Goal: Task Accomplishment & Management: Manage account settings

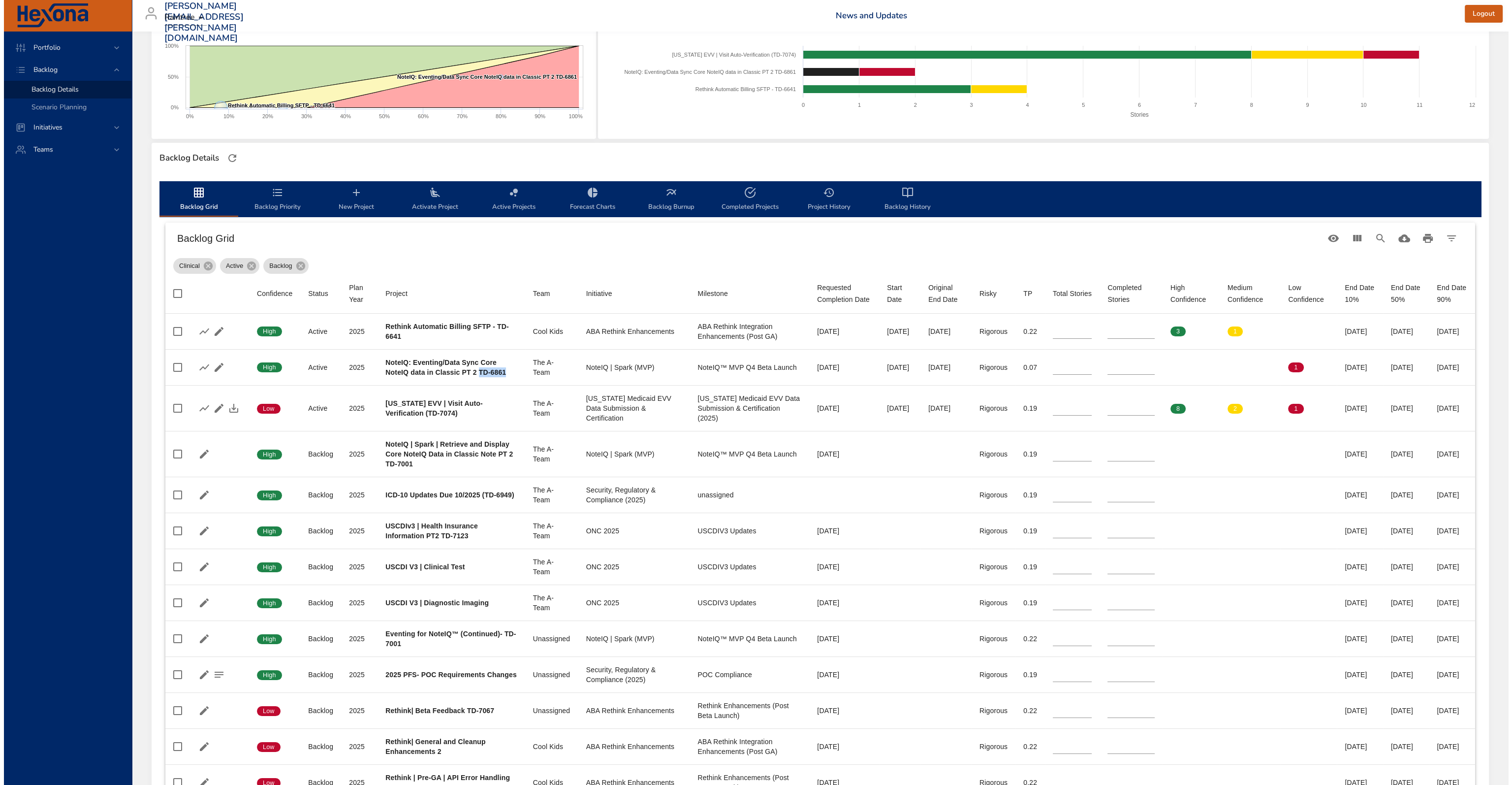
scroll to position [49, 0]
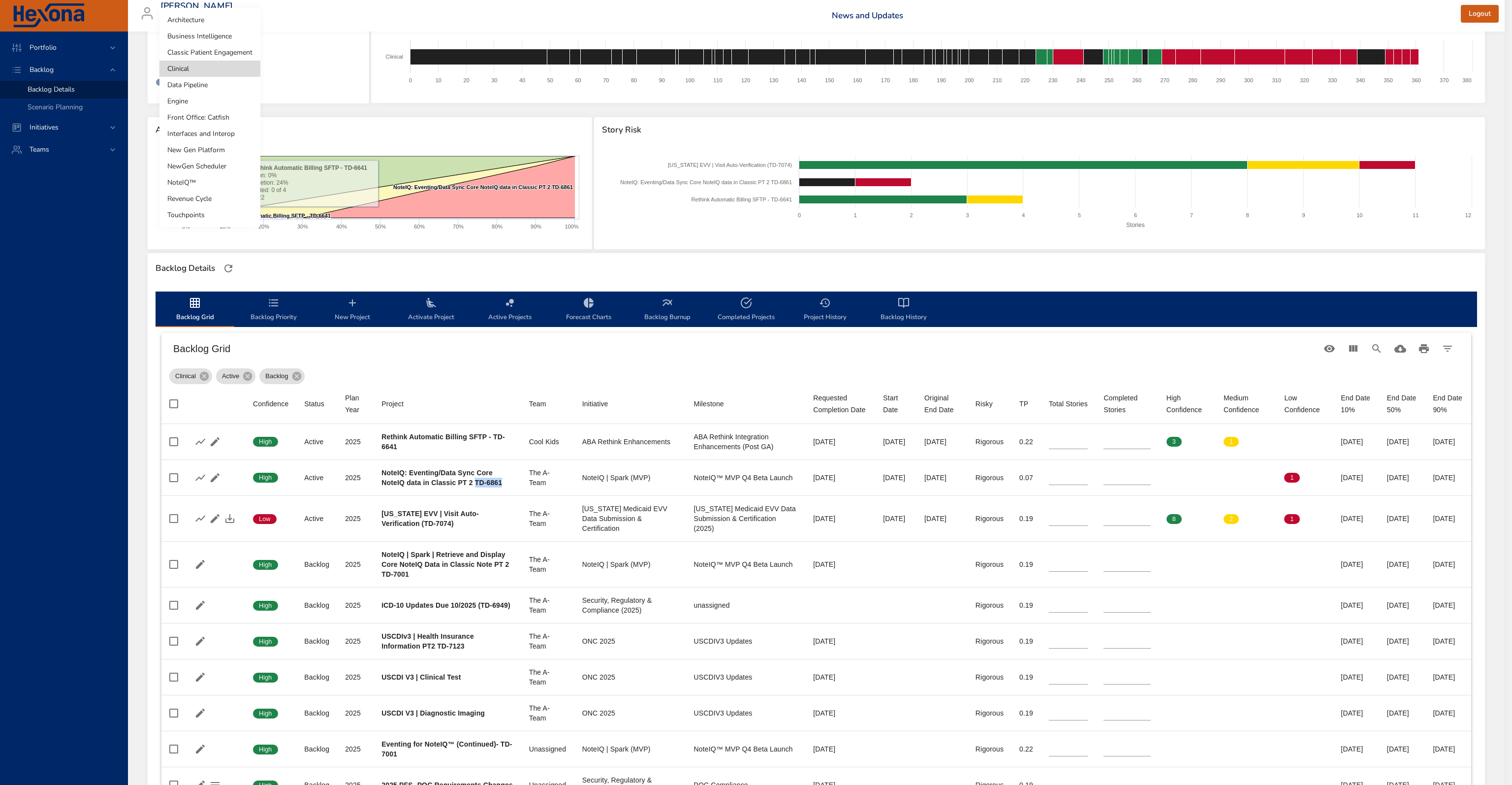
click at [201, 65] on body "Portfolio Backlog Backlog Details Scenario Planning Initiatives Teams [PERSON_N…" at bounding box center [756, 343] width 1512 height 785
click at [217, 119] on li "Front Office: Catfish" at bounding box center [210, 117] width 101 height 16
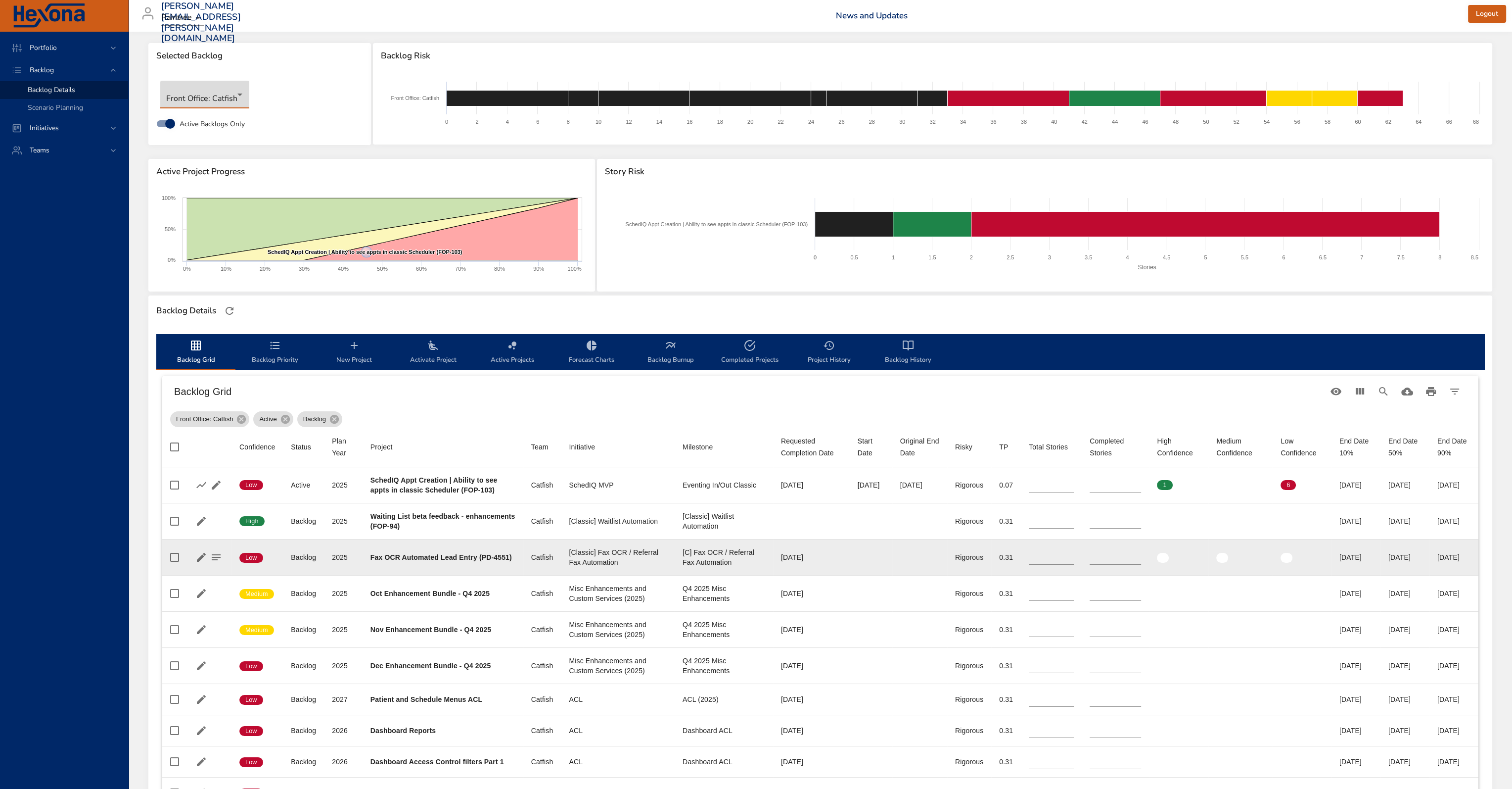
scroll to position [0, 0]
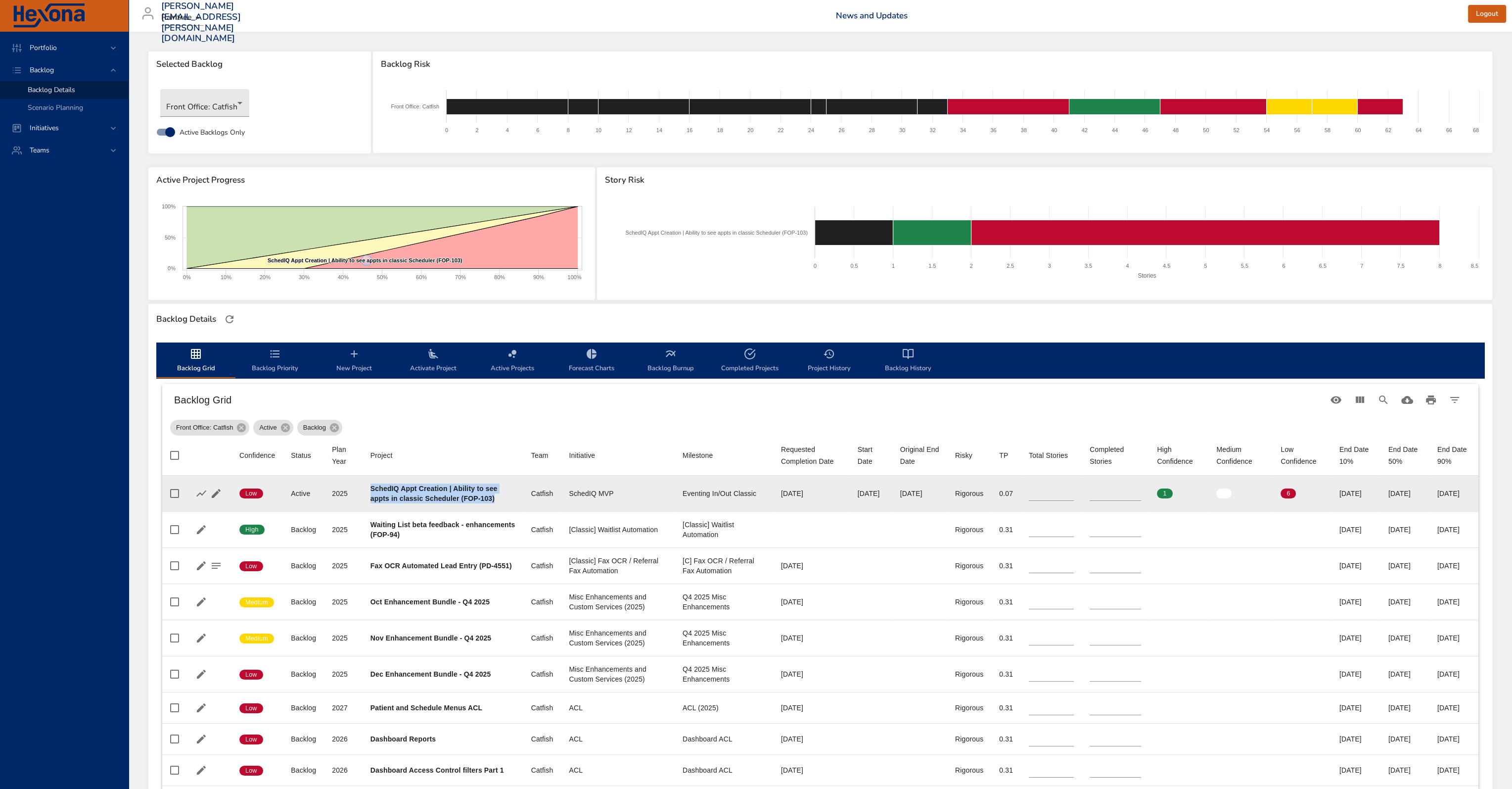
drag, startPoint x: 504, startPoint y: 500, endPoint x: 369, endPoint y: 484, distance: 135.9
click at [369, 484] on td "Project SchedIQ Appt Creation | Ability to see appts in classic Scheduler (FOP-…" at bounding box center [443, 493] width 161 height 36
drag, startPoint x: 390, startPoint y: 504, endPoint x: 378, endPoint y: 495, distance: 15.0
click at [390, 504] on td "Project SchedIQ Appt Creation | Ability to see appts in classic Scheduler (FOP-…" at bounding box center [443, 493] width 161 height 36
click at [364, 490] on td "Project SchedIQ Appt Creation | Ability to see appts in classic Scheduler (FOP-…" at bounding box center [443, 493] width 161 height 36
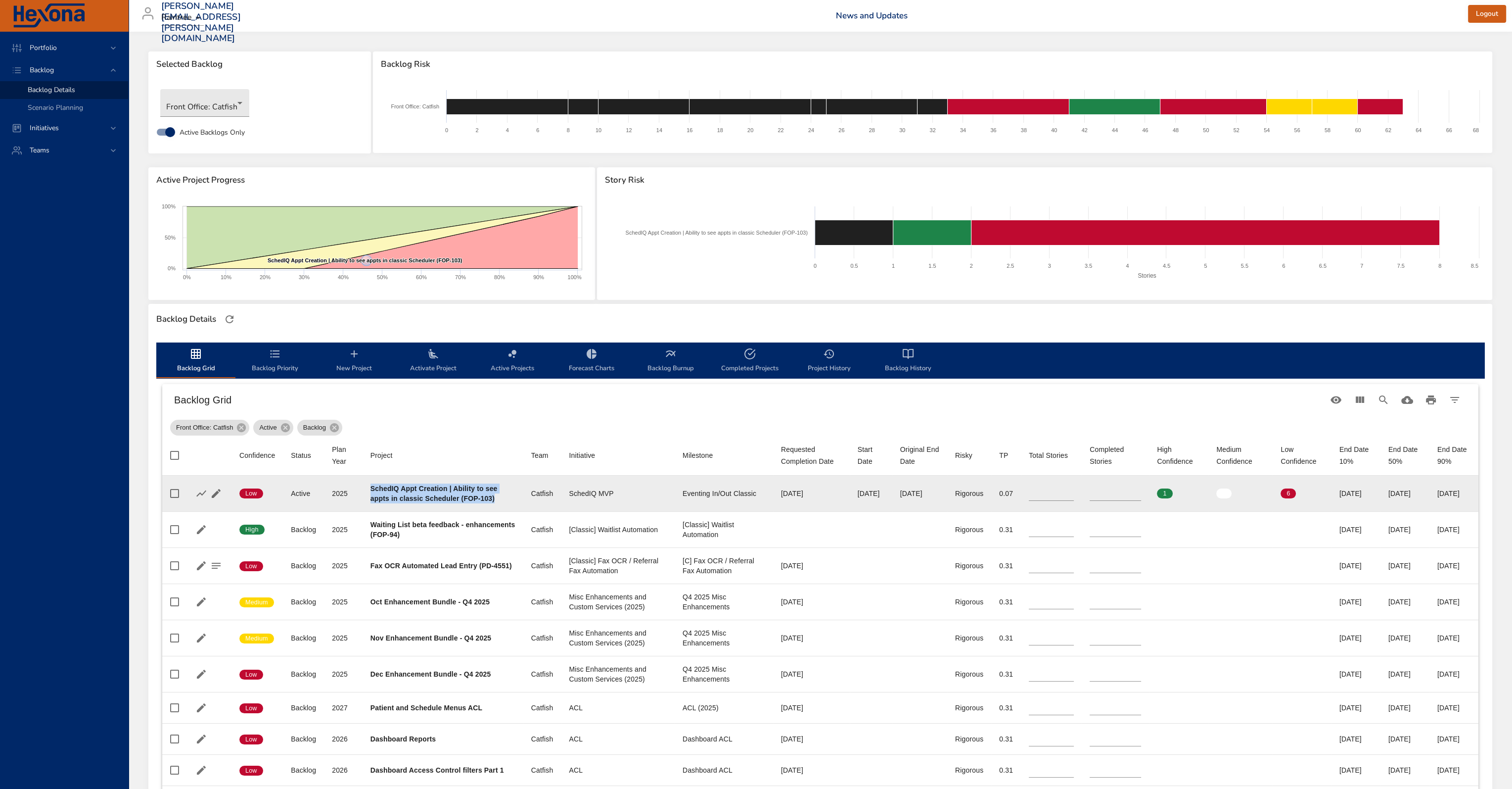
drag, startPoint x: 500, startPoint y: 502, endPoint x: 362, endPoint y: 487, distance: 138.8
click at [363, 487] on td "Project SchedIQ Appt Creation | Ability to see appts in classic Scheduler (FOP-…" at bounding box center [443, 493] width 161 height 36
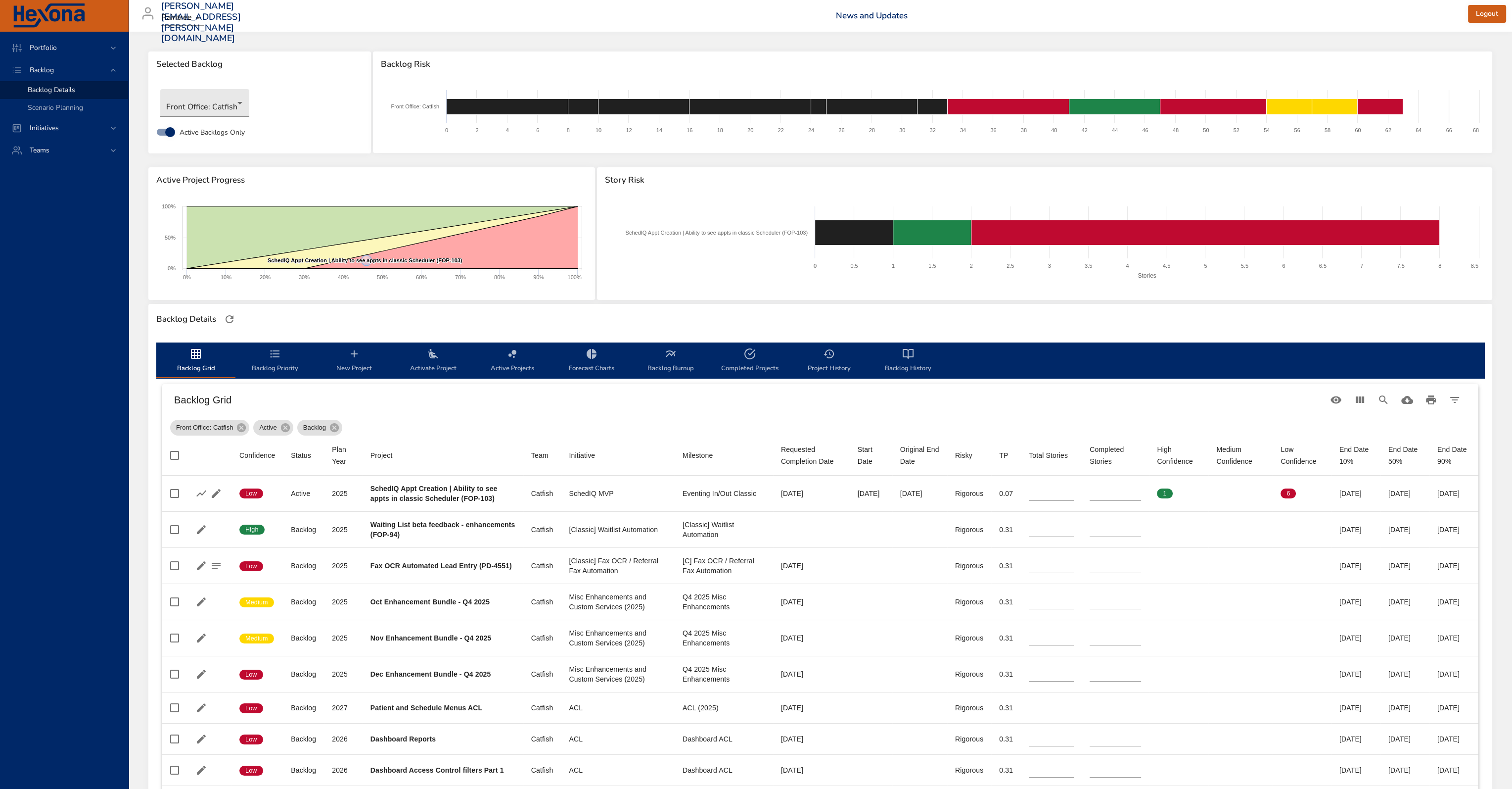
click at [385, 464] on th "Project" at bounding box center [443, 456] width 161 height 40
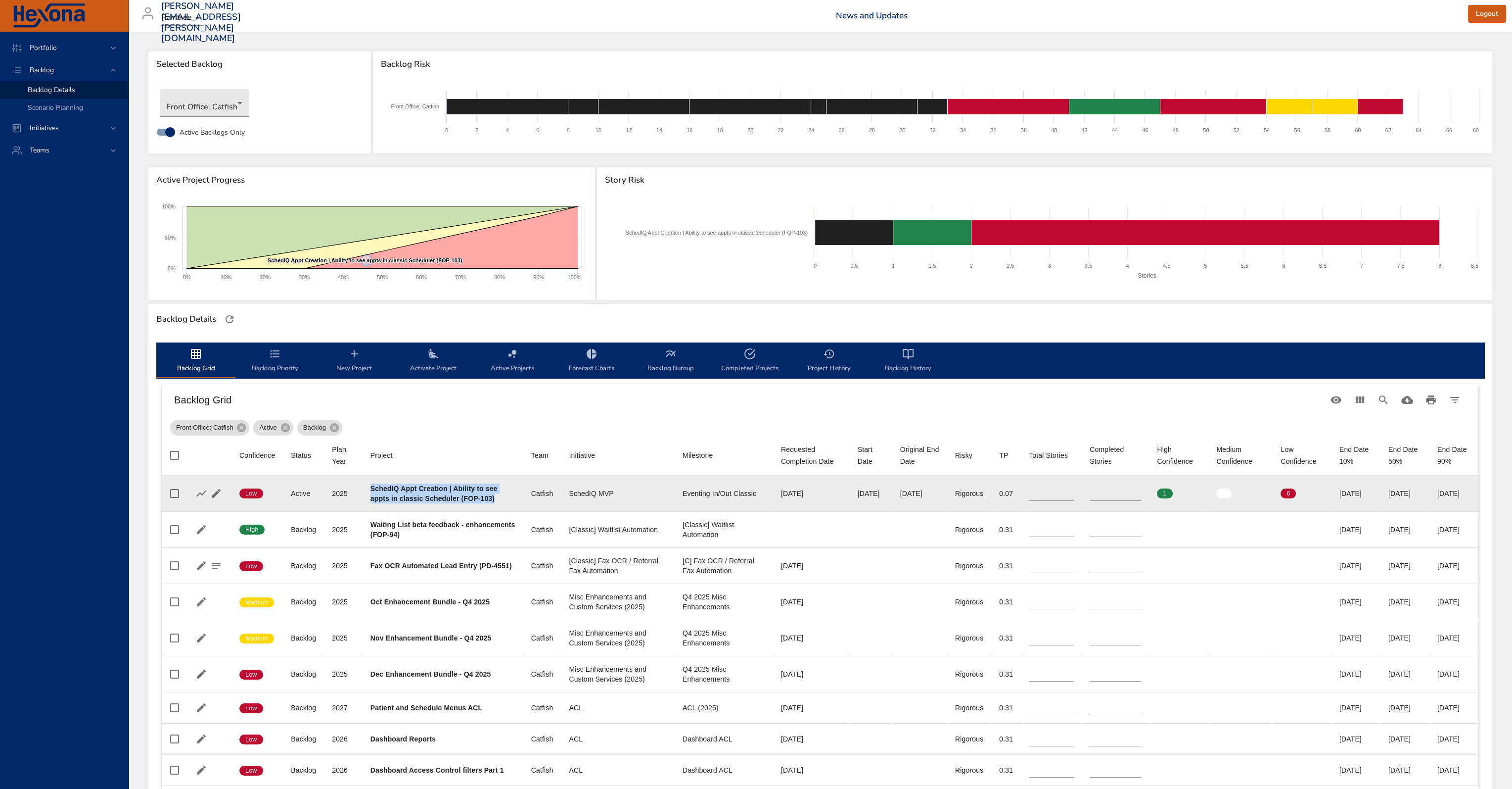
drag, startPoint x: 499, startPoint y: 500, endPoint x: 365, endPoint y: 487, distance: 134.6
click at [365, 487] on td "Project SchedIQ Appt Creation | Ability to see appts in classic Scheduler (FOP-…" at bounding box center [443, 493] width 161 height 36
click at [398, 488] on b "SchedIQ Appt Creation | Ability to see appts in classic Scheduler (FOP-103)" at bounding box center [434, 493] width 127 height 18
drag, startPoint x: 497, startPoint y: 500, endPoint x: 364, endPoint y: 487, distance: 133.6
click at [364, 487] on td "Project SchedIQ Appt Creation | Ability to see appts in classic Scheduler (FOP-…" at bounding box center [443, 493] width 161 height 36
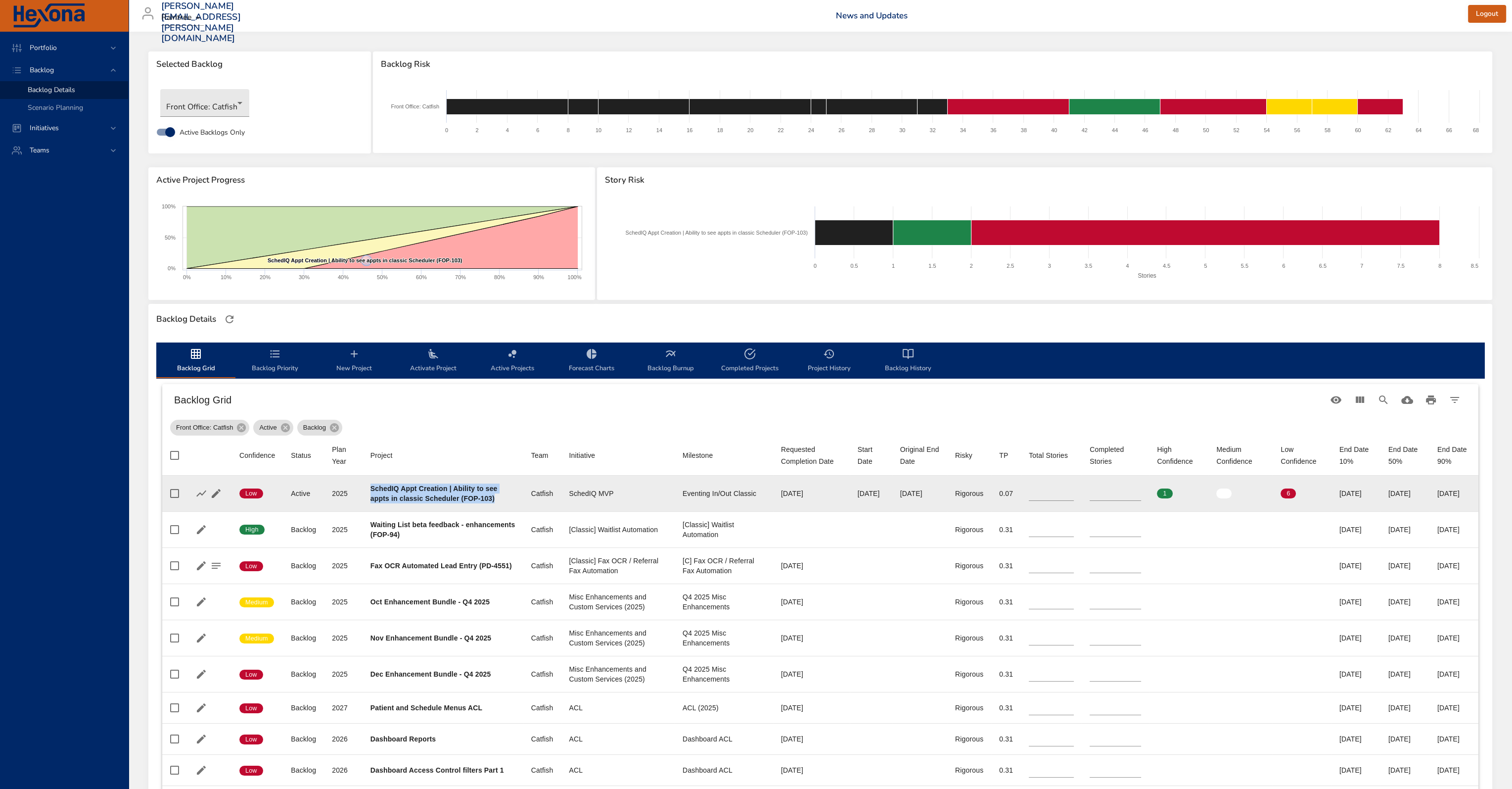
click at [431, 492] on b "SchedIQ Appt Creation | Ability to see appts in classic Scheduler (FOP-103)" at bounding box center [434, 493] width 127 height 18
click at [494, 493] on div "SchedIQ Appt Creation | Ability to see appts in classic Scheduler (FOP-103)" at bounding box center [443, 493] width 145 height 20
click at [498, 499] on div "SchedIQ Appt Creation | Ability to see appts in classic Scheduler (FOP-103)" at bounding box center [443, 493] width 145 height 20
drag, startPoint x: 495, startPoint y: 499, endPoint x: 404, endPoint y: 483, distance: 92.4
click at [404, 483] on div "SchedIQ Appt Creation | Ability to see appts in classic Scheduler (FOP-103)" at bounding box center [443, 493] width 145 height 20
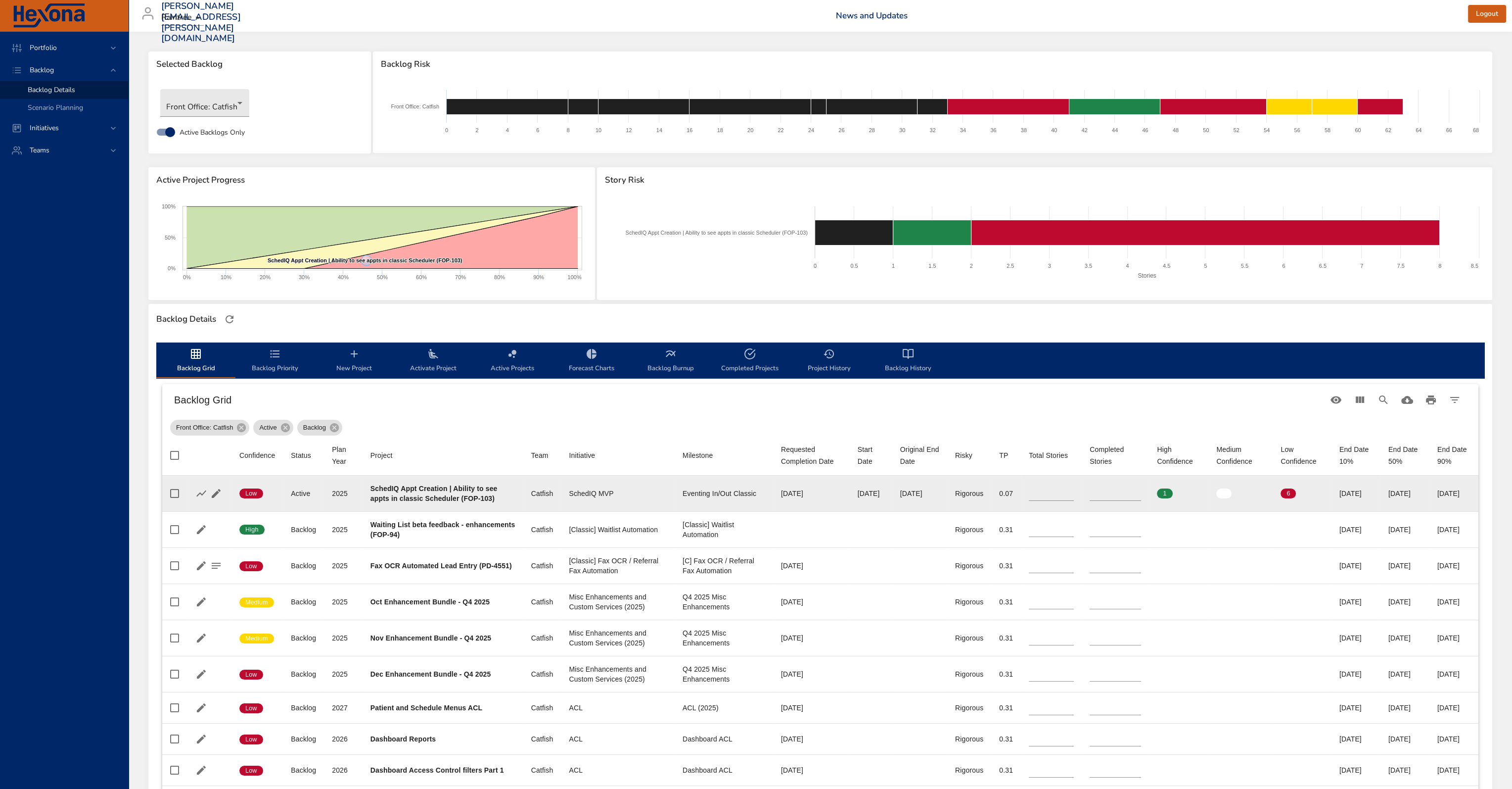
click at [398, 487] on b "SchedIQ Appt Creation | Ability to see appts in classic Scheduler (FOP-103)" at bounding box center [434, 493] width 127 height 18
click at [490, 479] on td "Project SchedIQ Appt Creation | Ability to see appts in classic Scheduler (FOP-…" at bounding box center [443, 493] width 161 height 36
drag, startPoint x: 1083, startPoint y: 492, endPoint x: 1058, endPoint y: 501, distance: 26.6
click at [1034, 487] on tr "Confidence Low Status Active Plan Year [DATE] Project SchedIQ Appt Creation | A…" at bounding box center [820, 493] width 1316 height 36
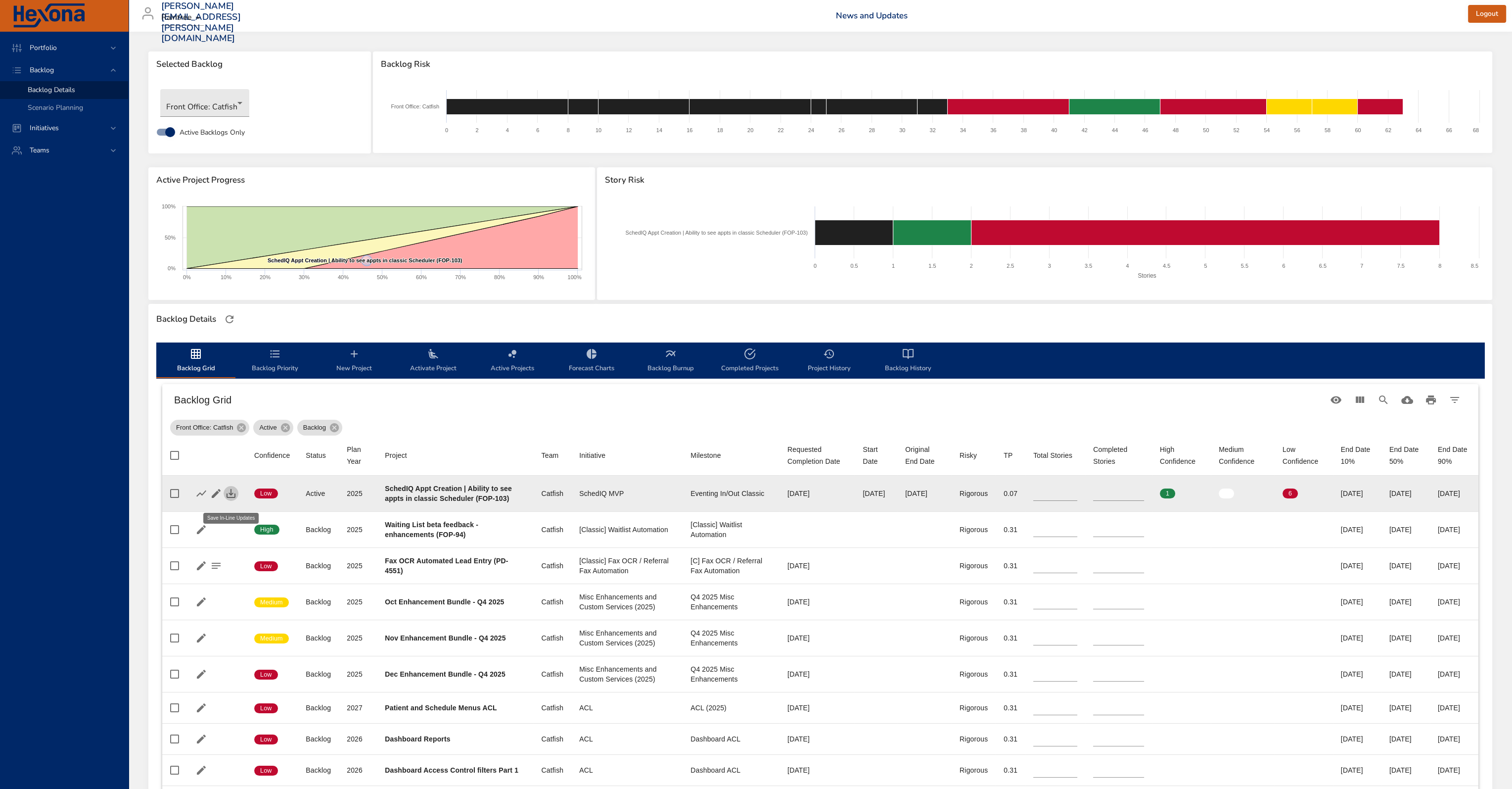
click at [231, 498] on icon "button" at bounding box center [231, 493] width 9 height 9
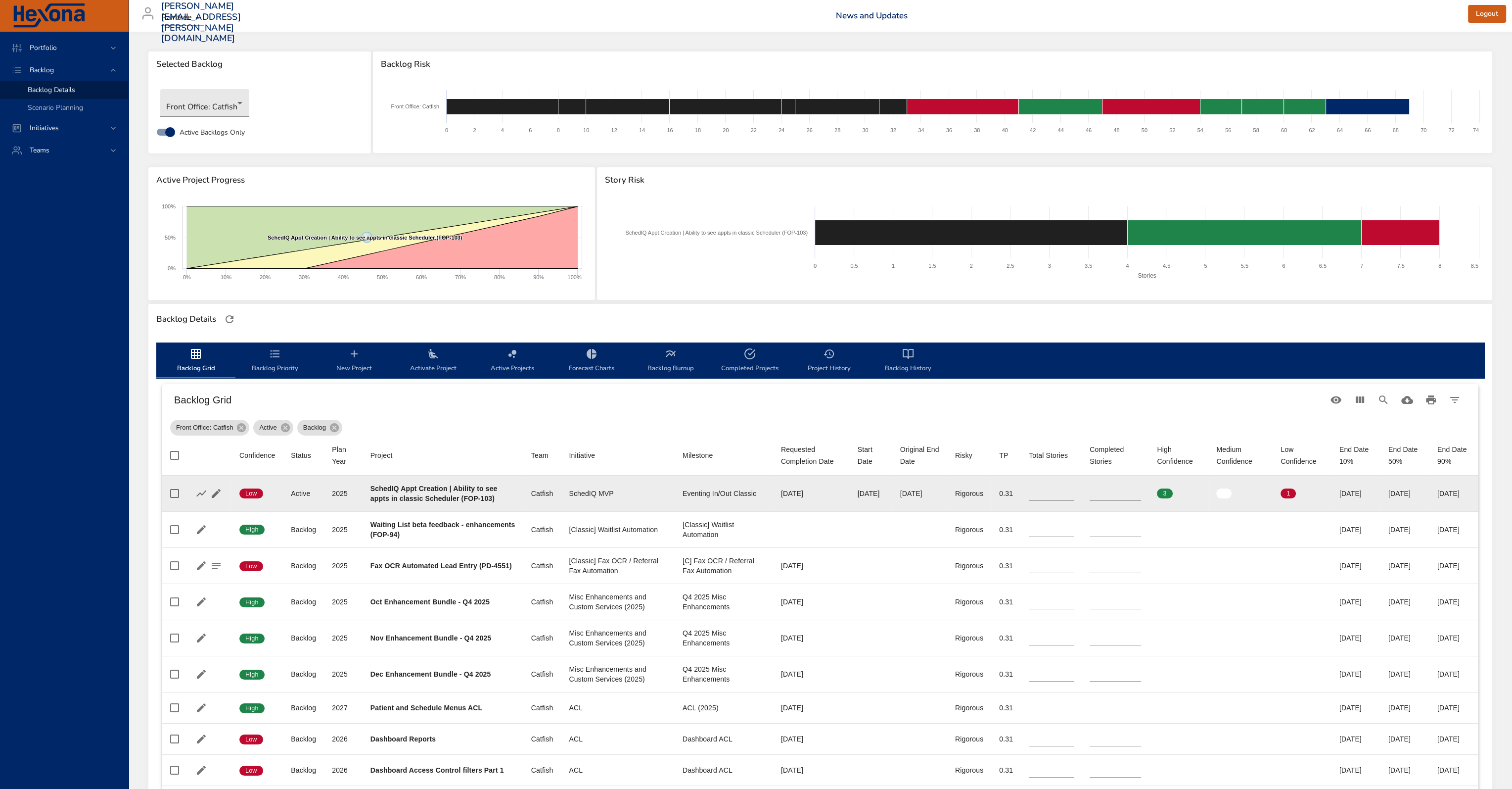
drag, startPoint x: 1068, startPoint y: 491, endPoint x: 1040, endPoint y: 495, distance: 28.3
click at [1048, 491] on tr "Confidence Low Status Active Plan Year [DATE] Project SchedIQ Appt Creation | A…" at bounding box center [820, 493] width 1316 height 36
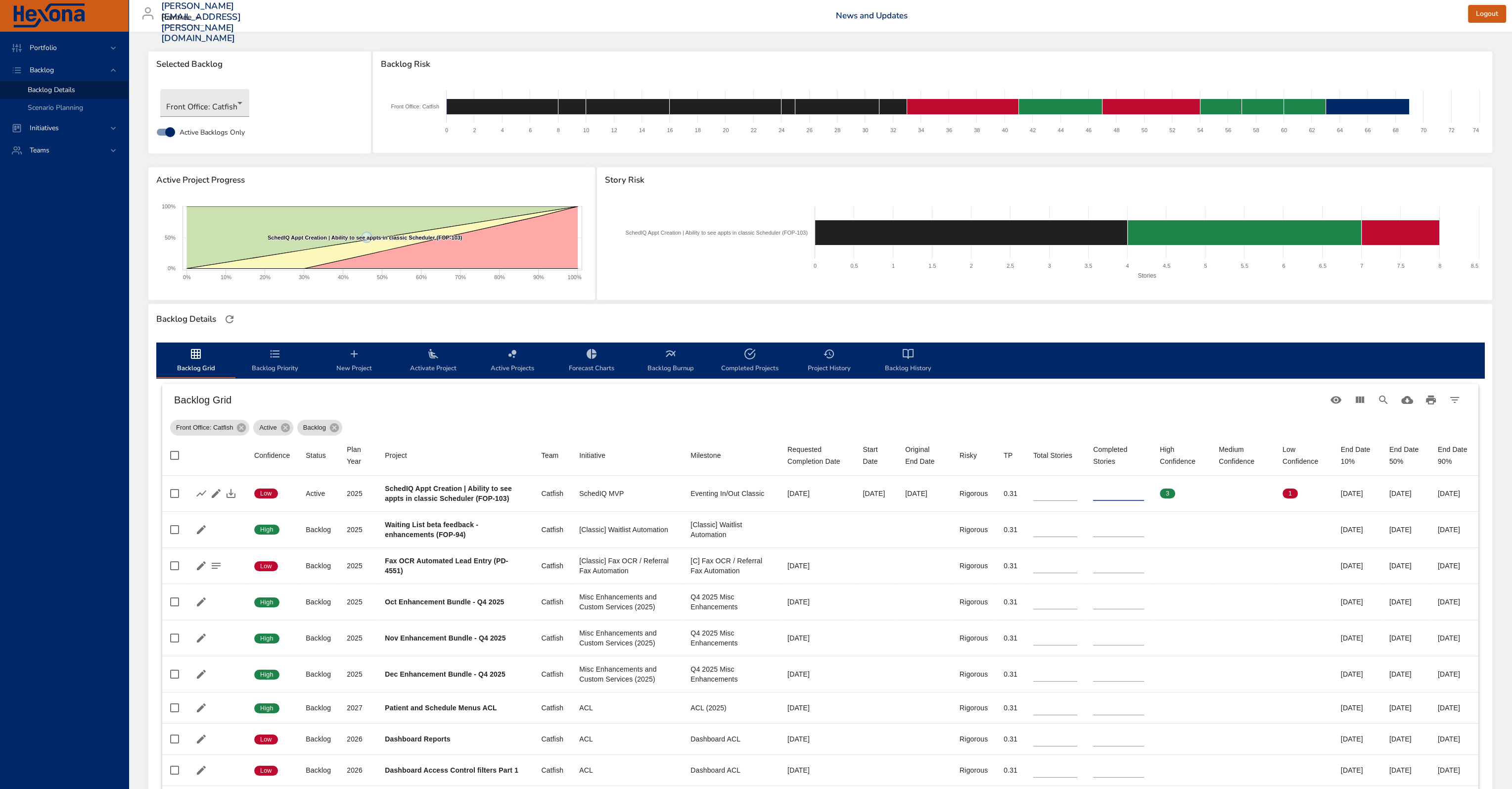
type input "*"
click at [237, 497] on button "button" at bounding box center [231, 493] width 15 height 15
